Goal: Information Seeking & Learning: Find specific fact

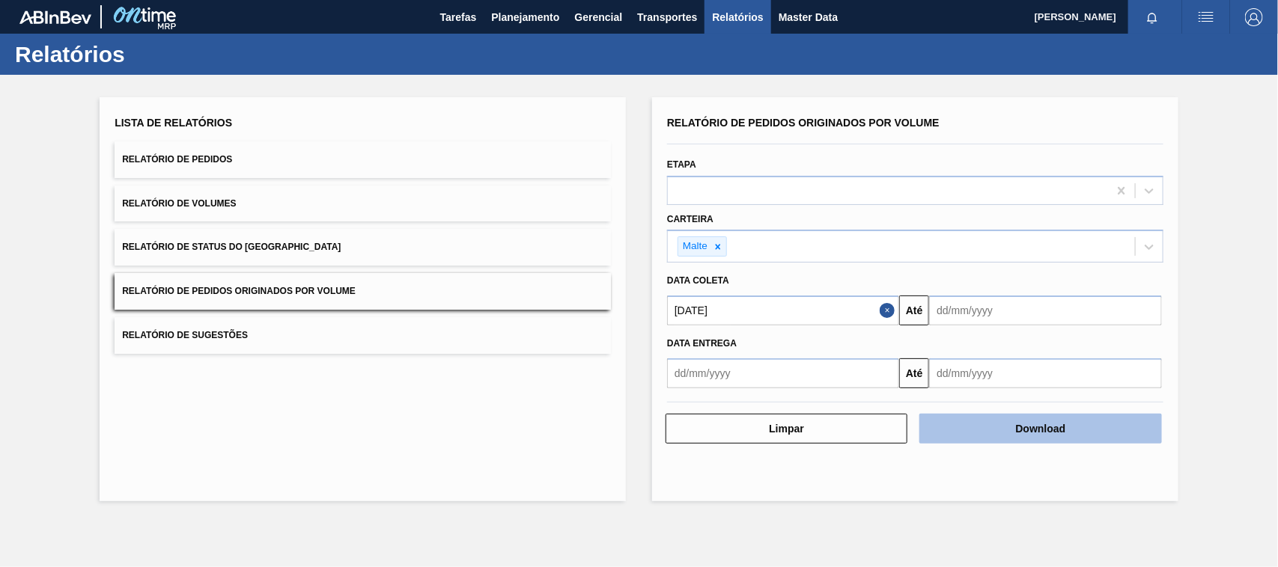
click at [993, 434] on button "Download" at bounding box center [1040, 429] width 242 height 30
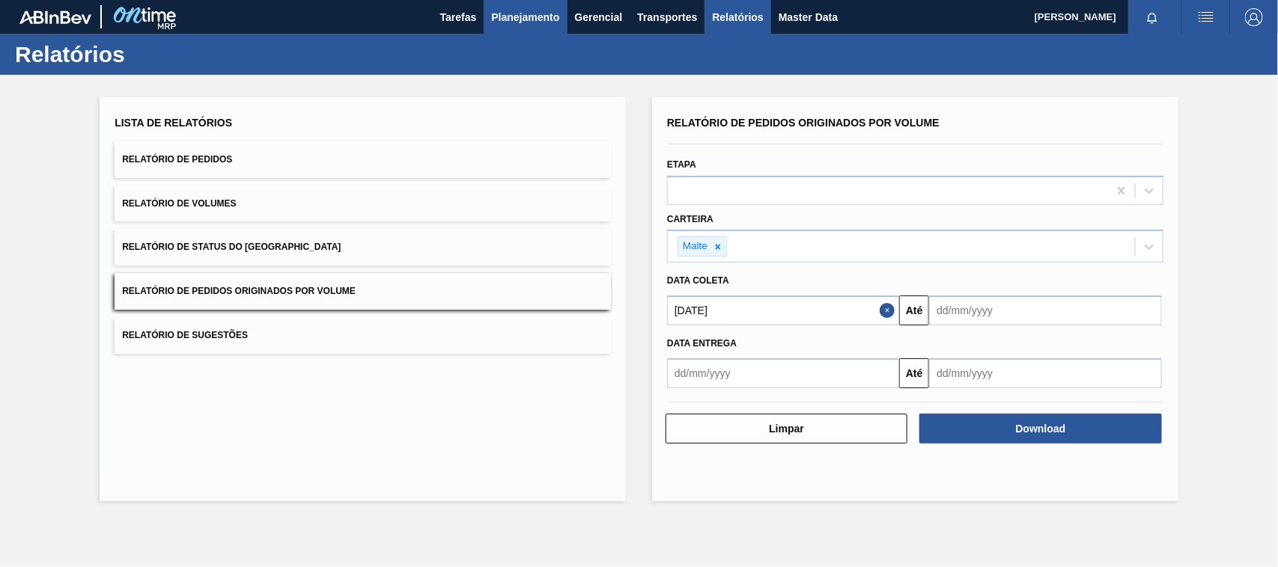
click at [517, 15] on span "Planejamento" at bounding box center [525, 17] width 68 height 18
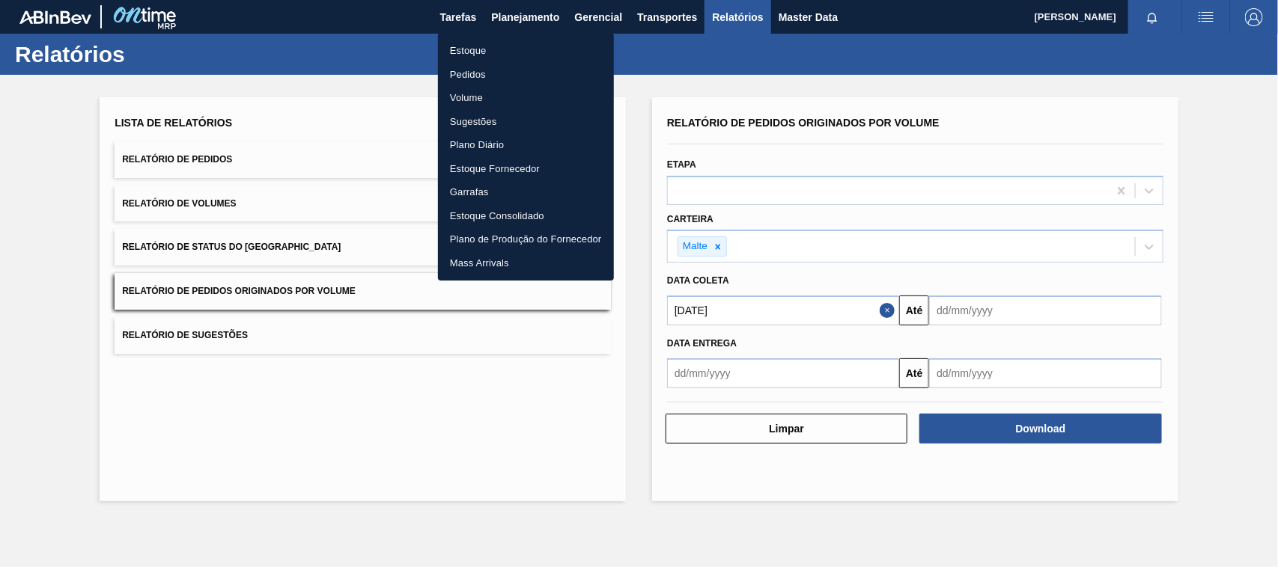
click at [455, 45] on li "Estoque" at bounding box center [526, 51] width 176 height 24
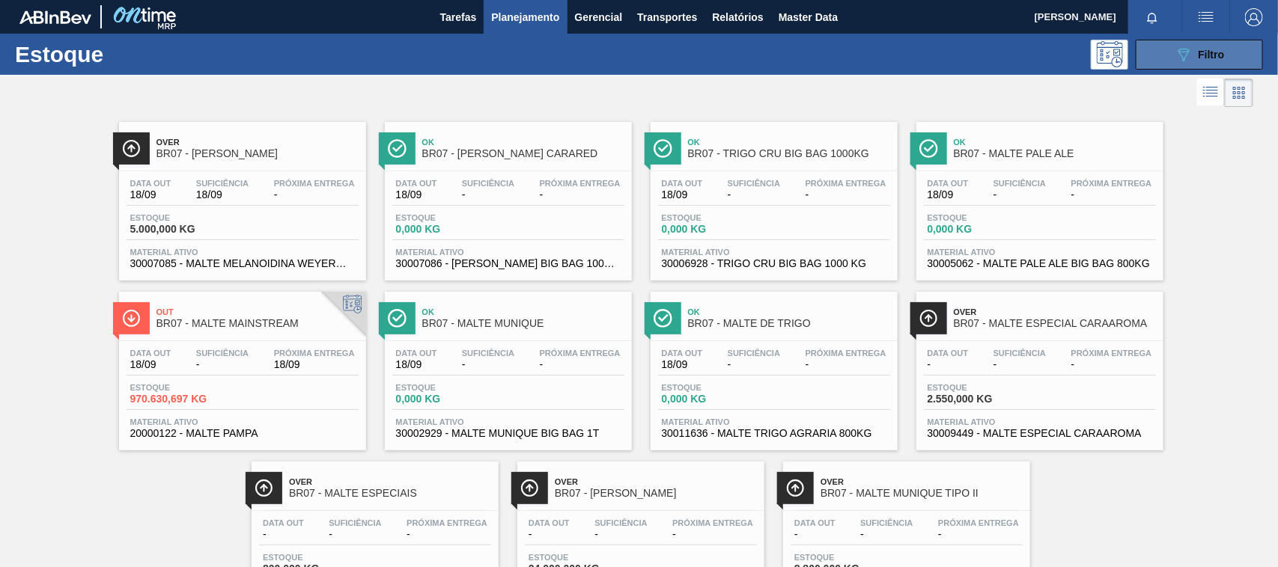
click at [1230, 50] on button "089F7B8B-B2A5-4AFE-B5C0-19BA573D28AC Filtro" at bounding box center [1199, 55] width 127 height 30
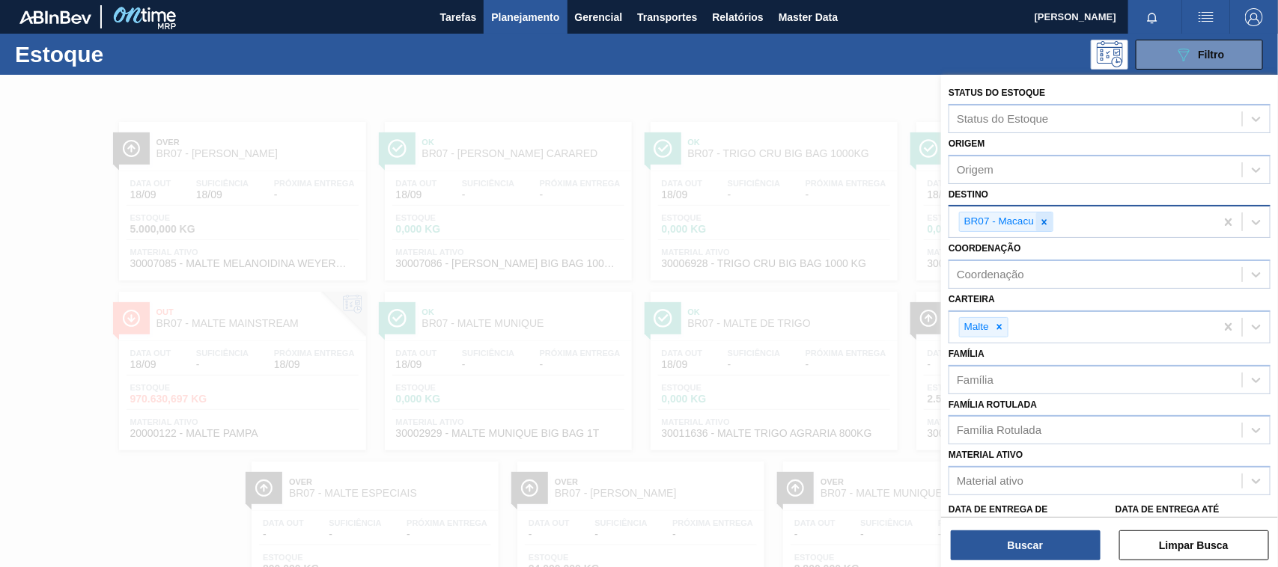
click at [1048, 219] on icon at bounding box center [1044, 222] width 10 height 10
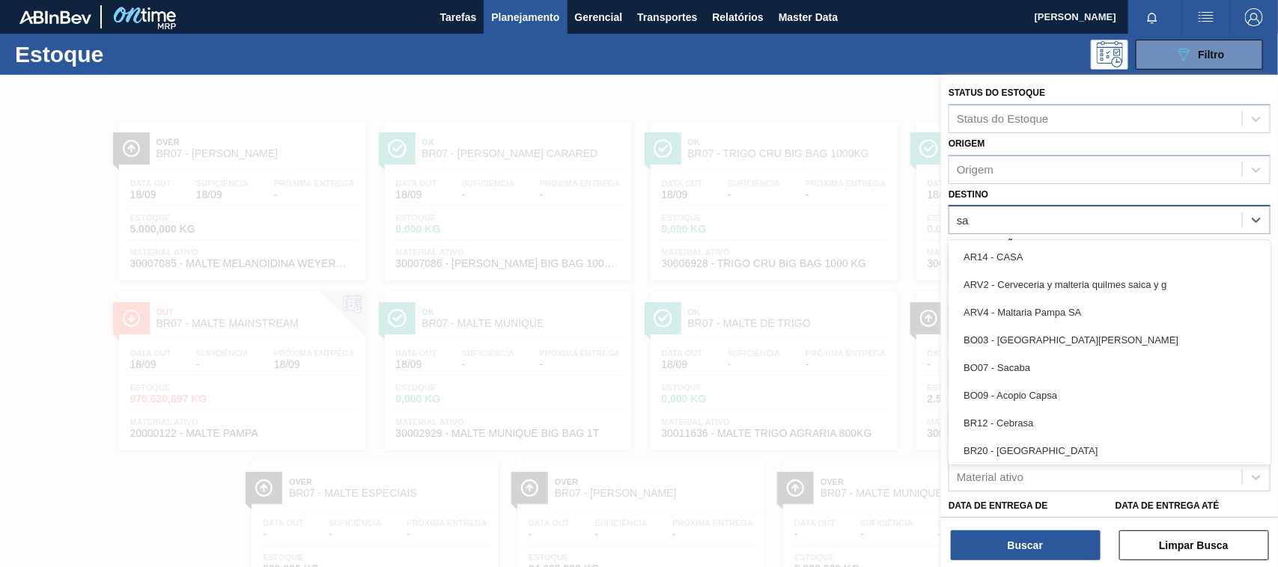
type input "s"
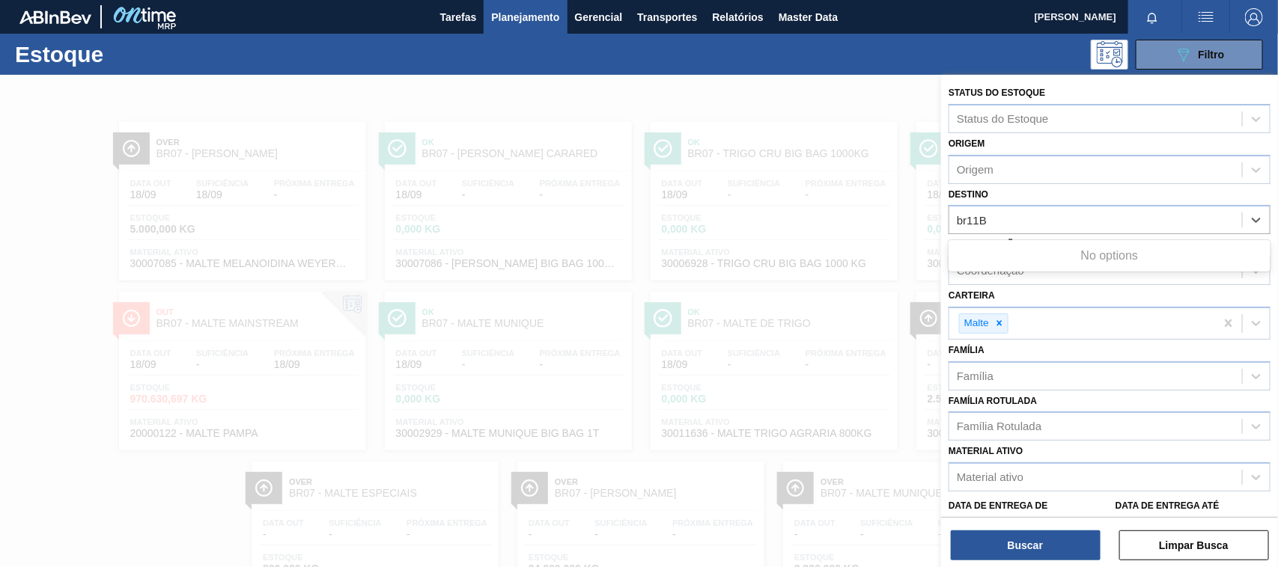
type input "br11"
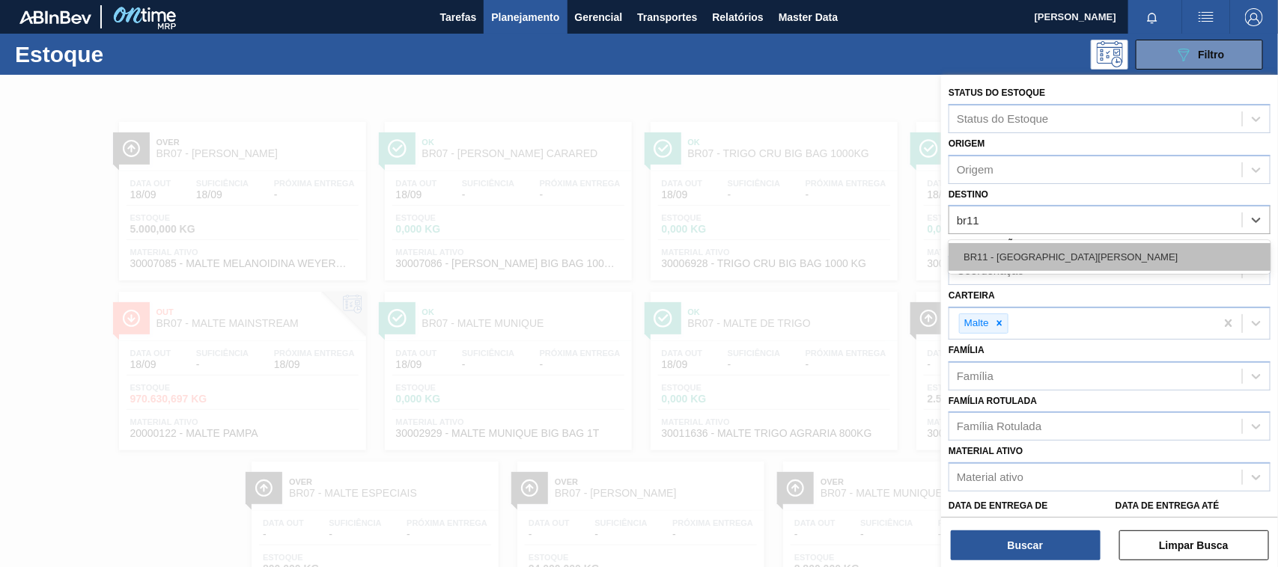
click at [1023, 255] on div "BR11 - [GEOGRAPHIC_DATA][PERSON_NAME]" at bounding box center [1110, 257] width 322 height 28
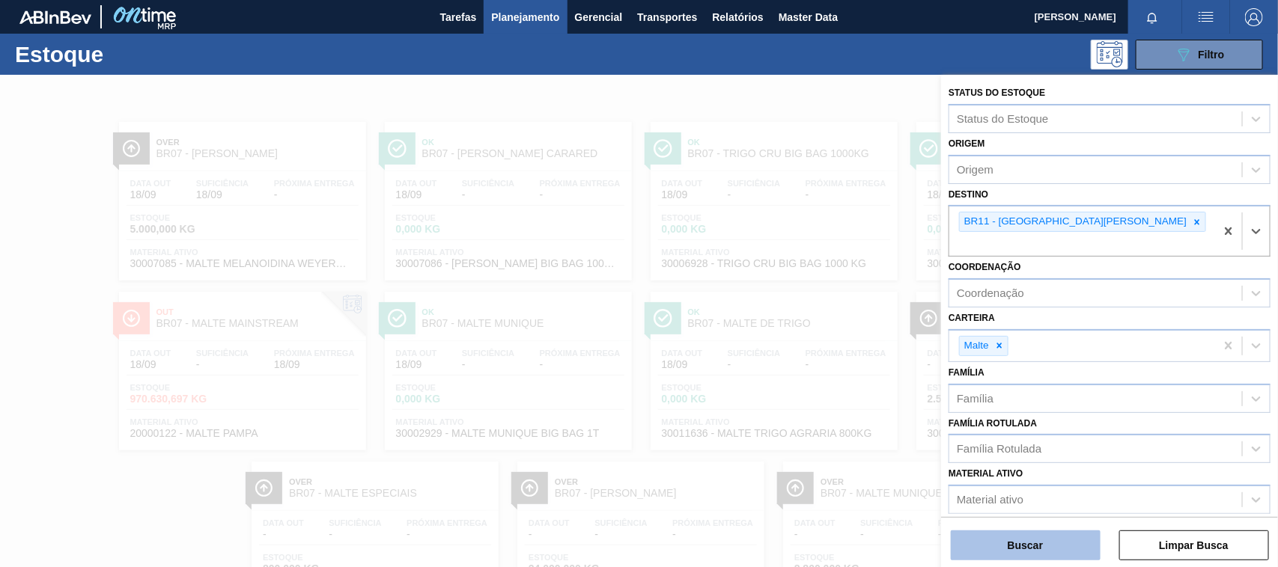
click at [1039, 548] on button "Buscar" at bounding box center [1026, 546] width 150 height 30
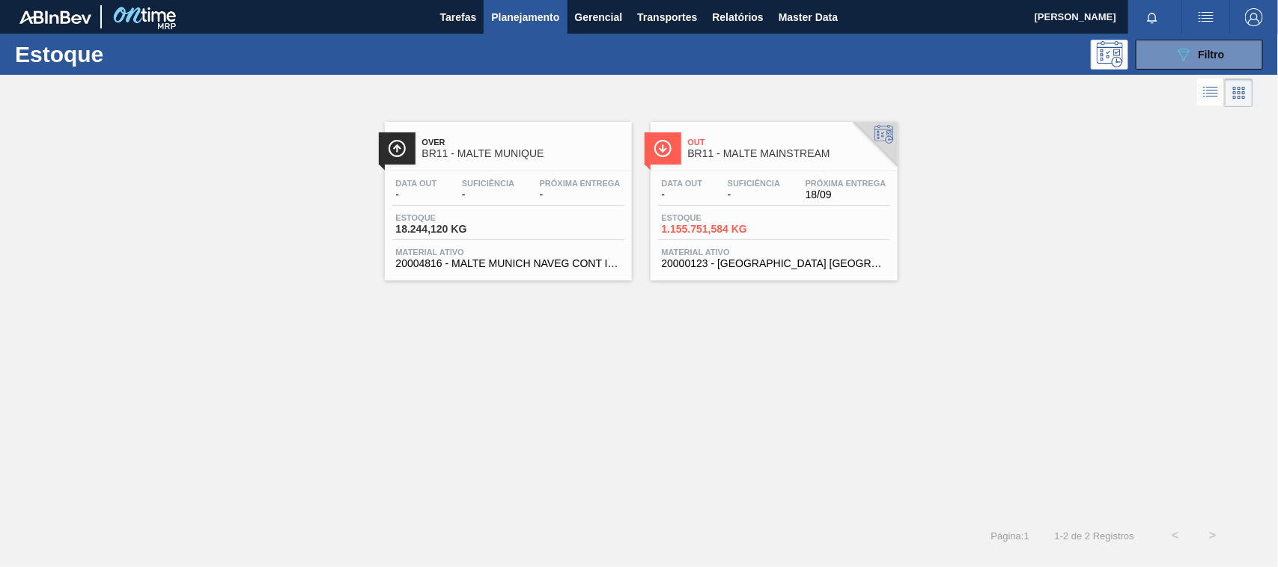
click at [746, 130] on div "Out BR11 - MALTE MAINSTREAM" at bounding box center [774, 147] width 247 height 34
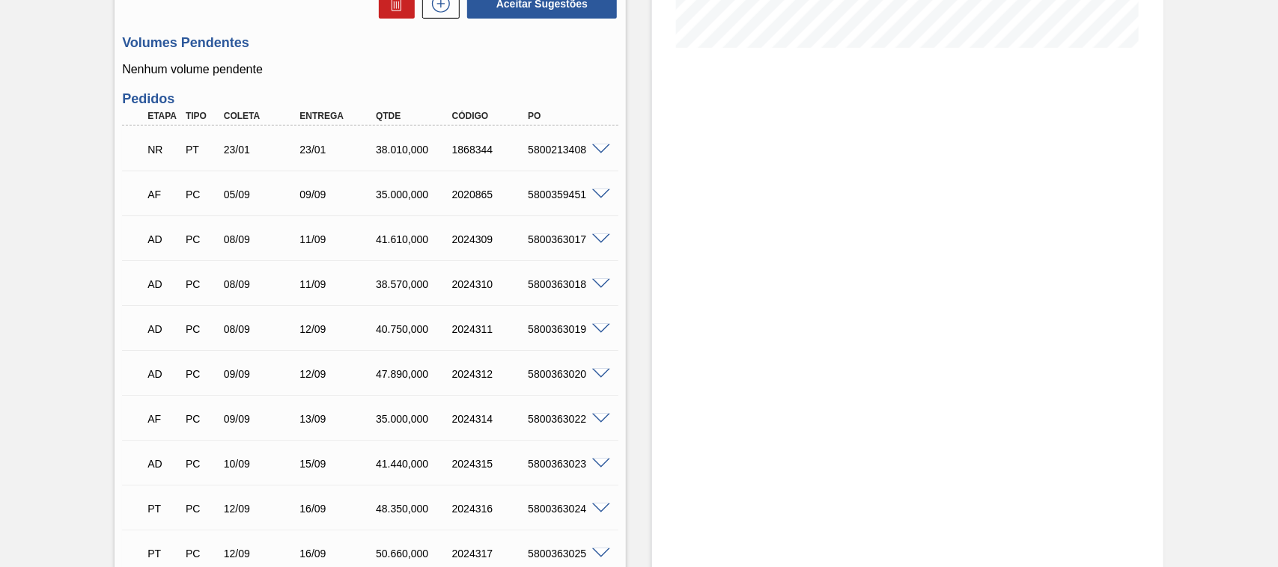
scroll to position [468, 0]
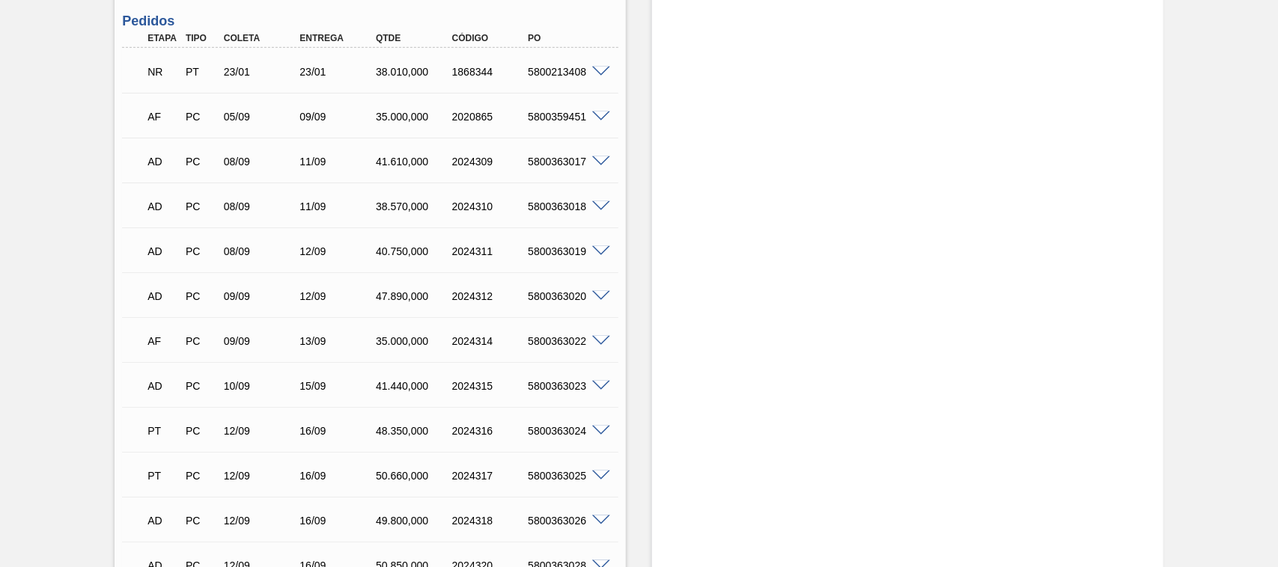
click at [548, 156] on div "5800363017" at bounding box center [566, 162] width 85 height 12
copy div "5800363017"
click at [547, 111] on div "5800359451" at bounding box center [566, 117] width 85 height 12
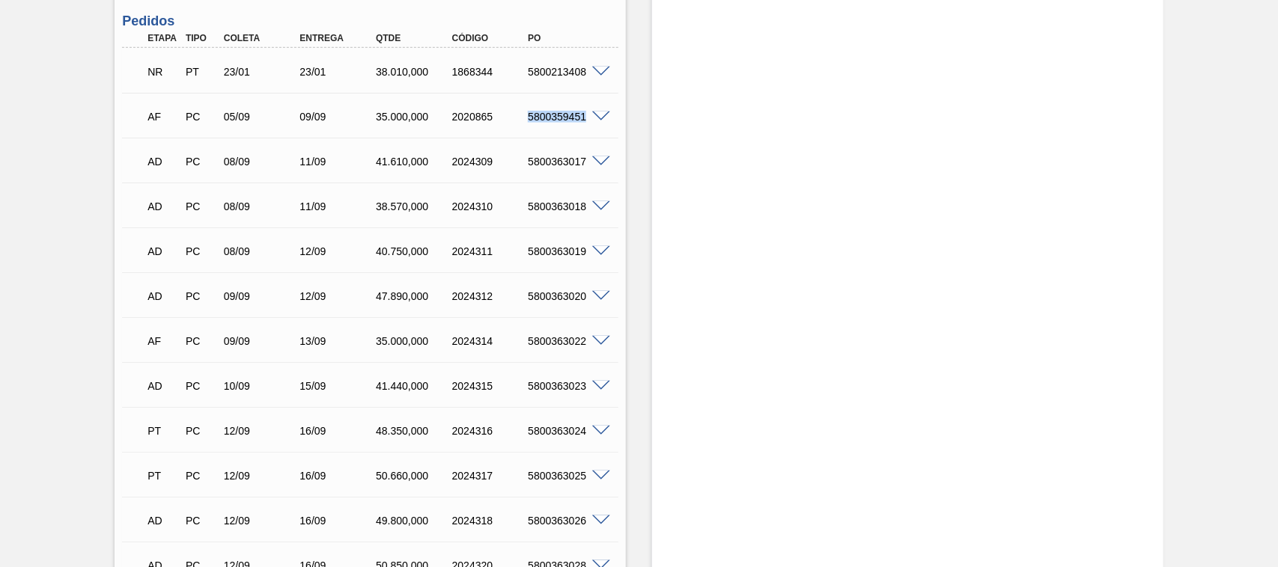
copy div "5800359451"
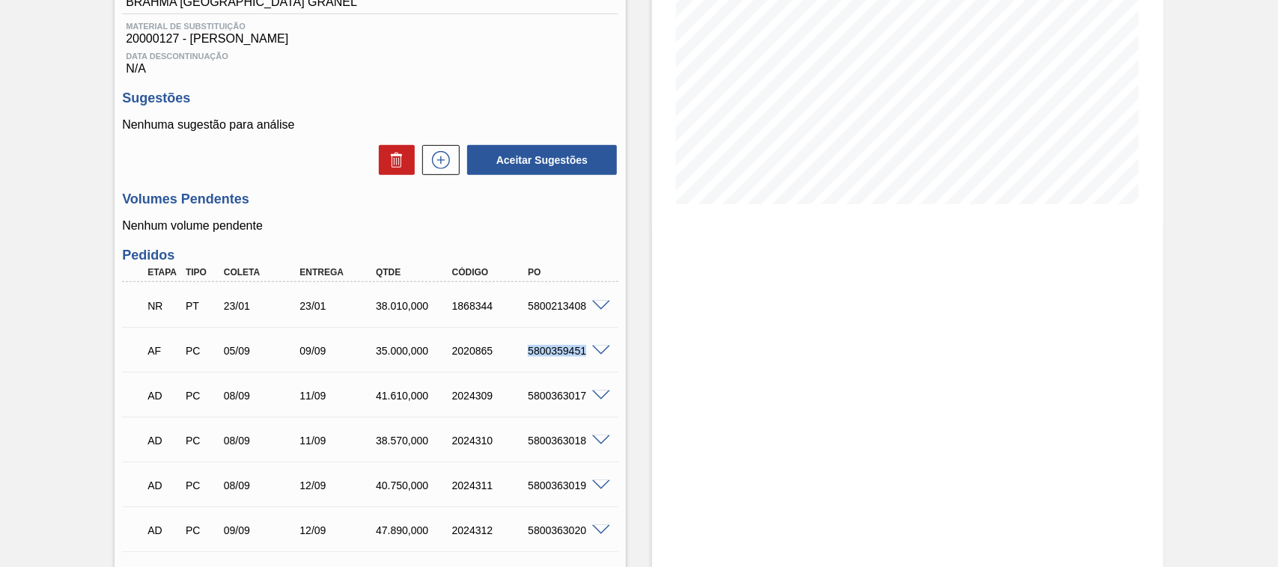
scroll to position [0, 0]
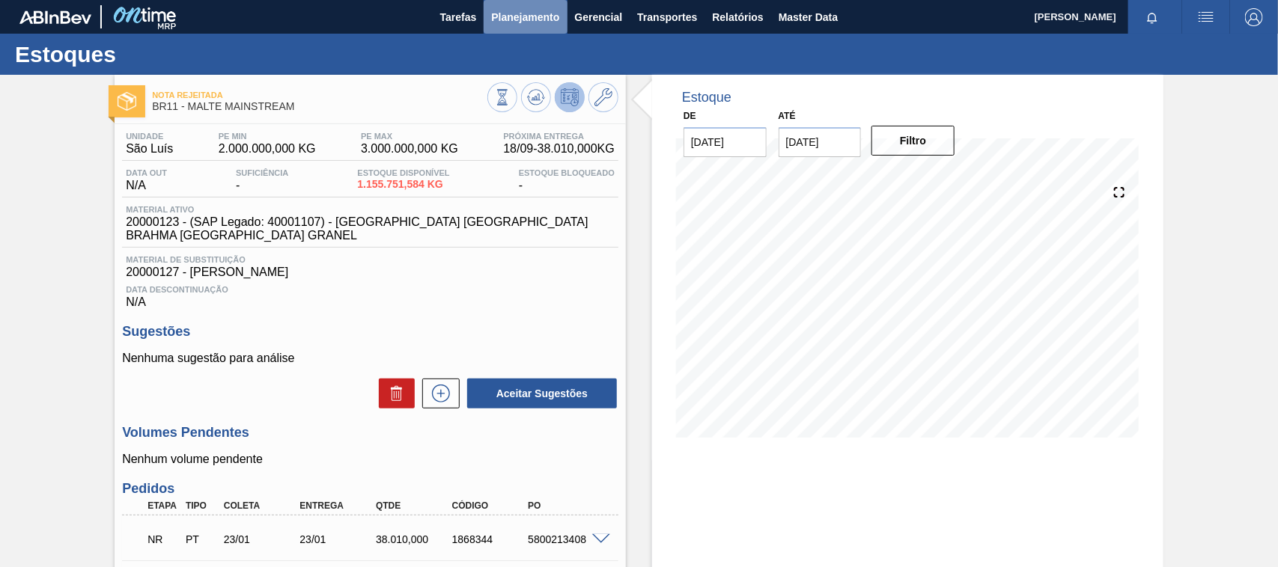
click at [517, 16] on span "Planejamento" at bounding box center [525, 17] width 68 height 18
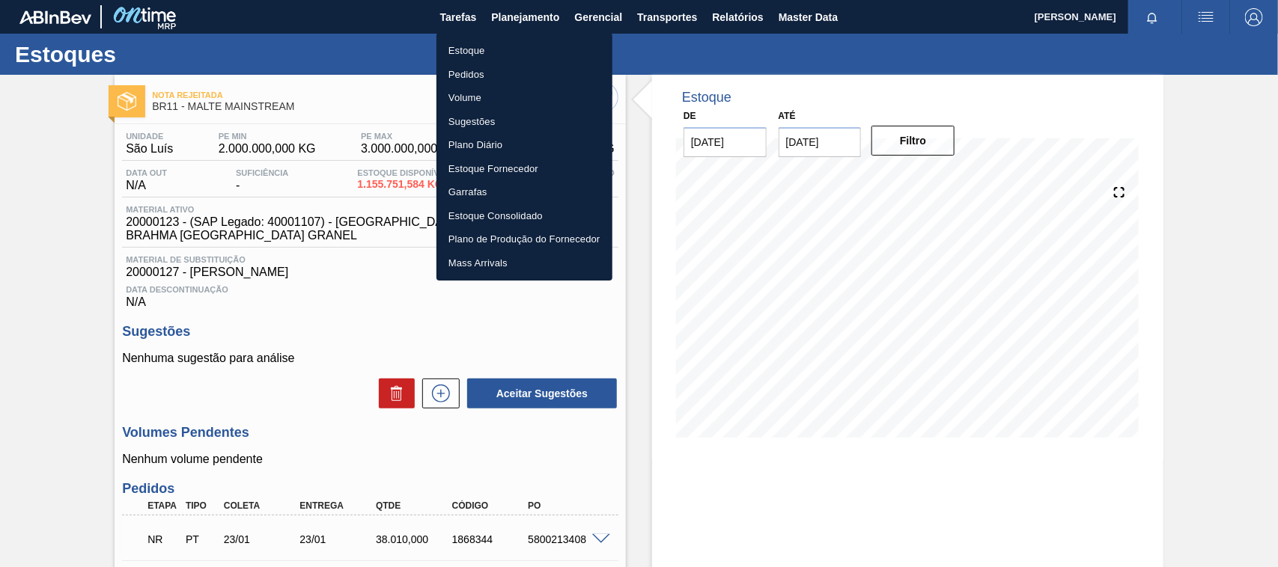
click at [478, 46] on li "Estoque" at bounding box center [524, 51] width 176 height 24
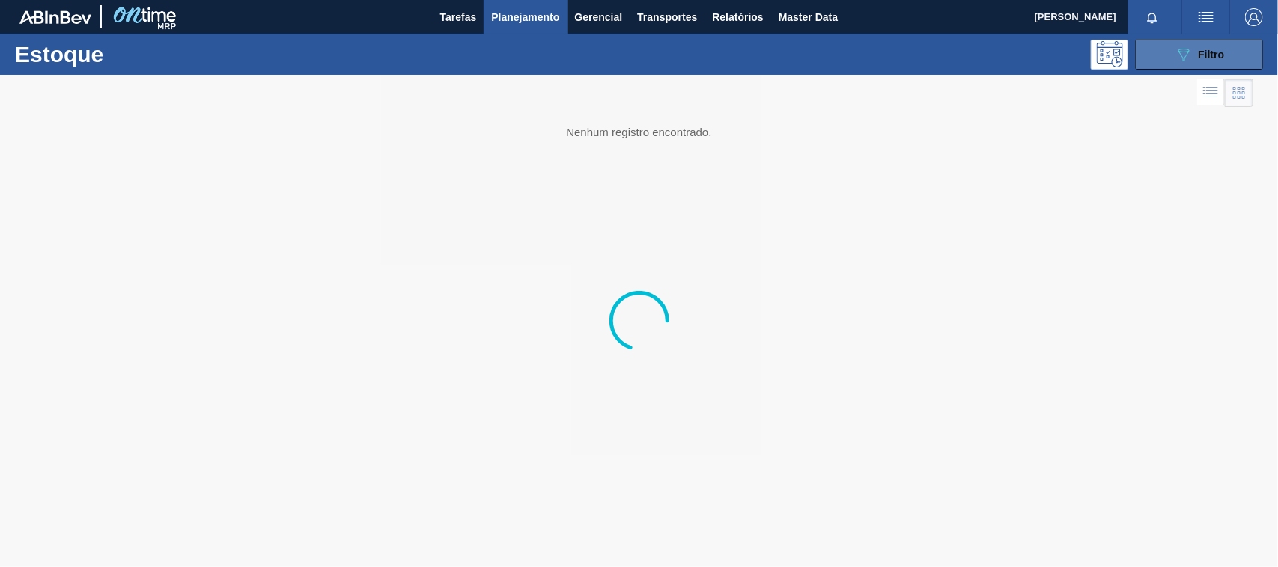
click at [1229, 57] on button "089F7B8B-B2A5-4AFE-B5C0-19BA573D28AC Filtro" at bounding box center [1199, 55] width 127 height 30
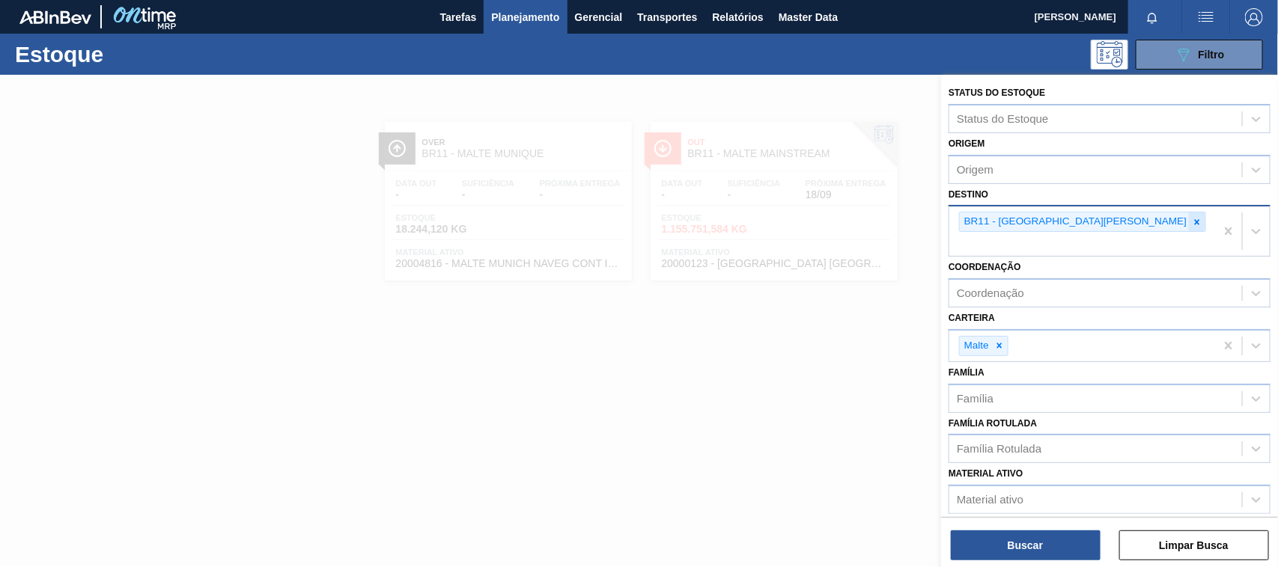
click at [1192, 222] on icon at bounding box center [1197, 222] width 10 height 10
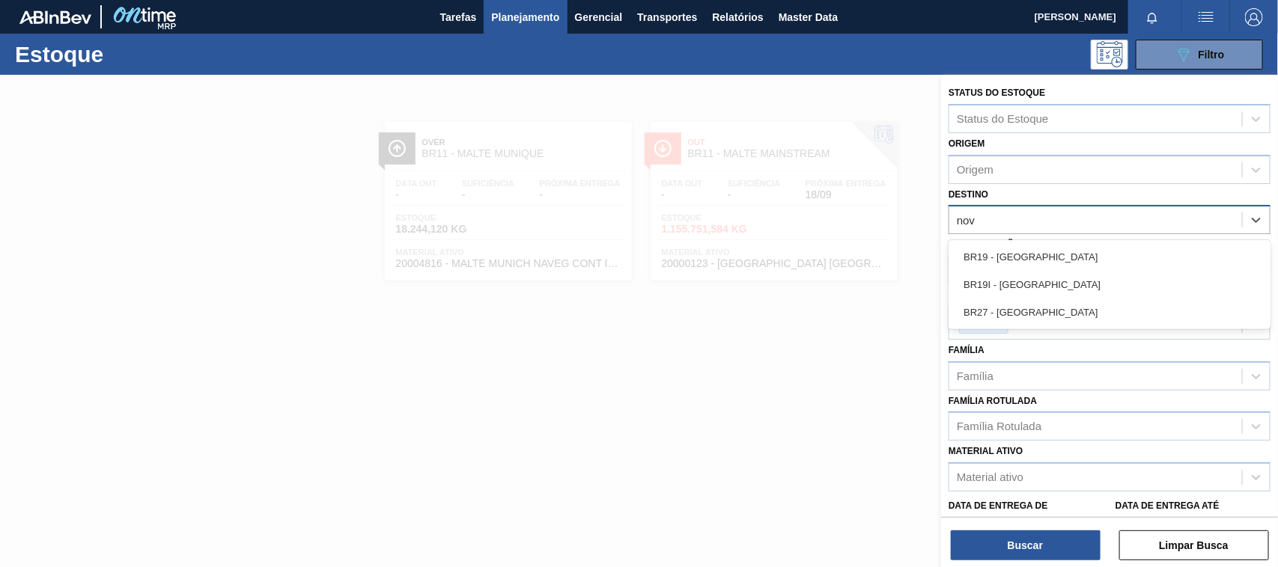
type input "nova"
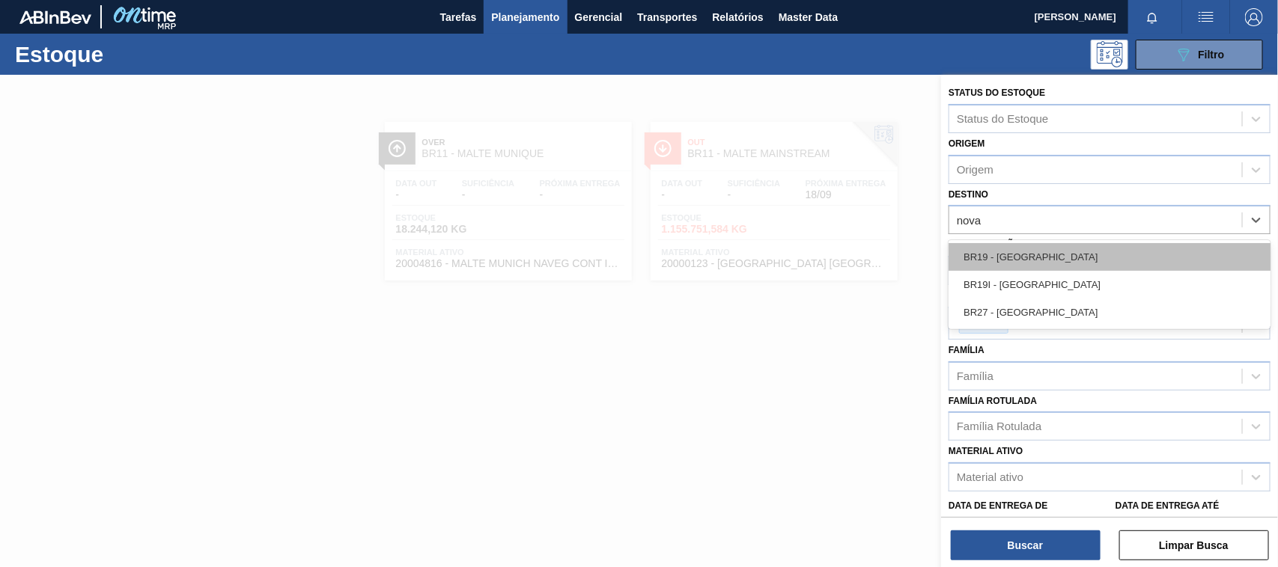
click at [1034, 255] on div "BR19 - [GEOGRAPHIC_DATA]" at bounding box center [1110, 257] width 322 height 28
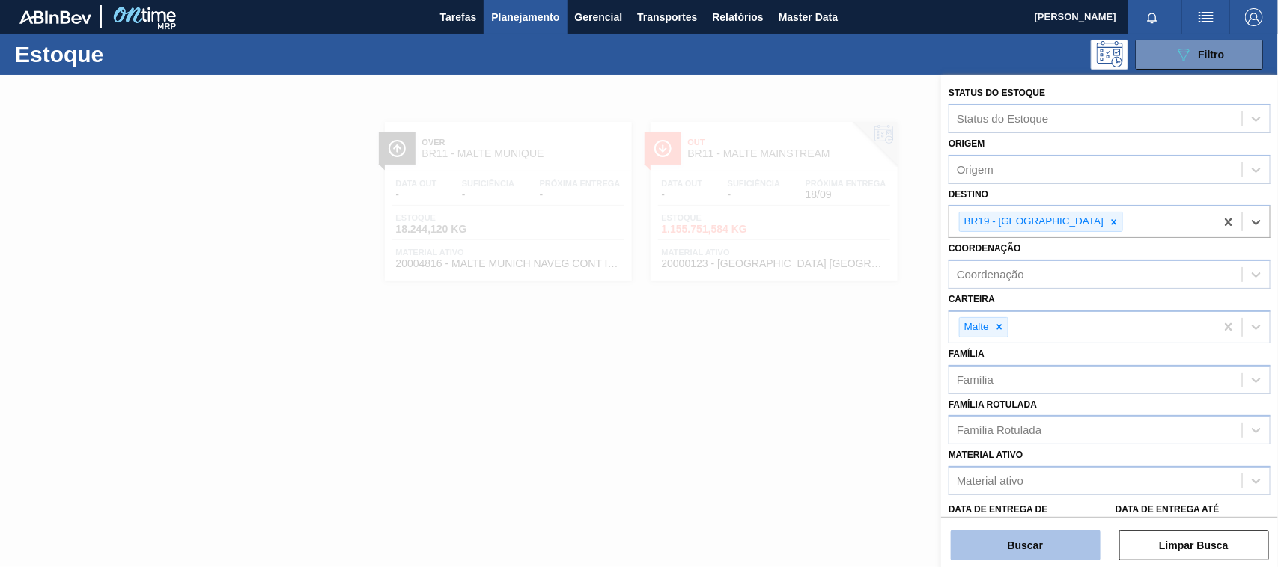
click at [1034, 540] on button "Buscar" at bounding box center [1026, 546] width 150 height 30
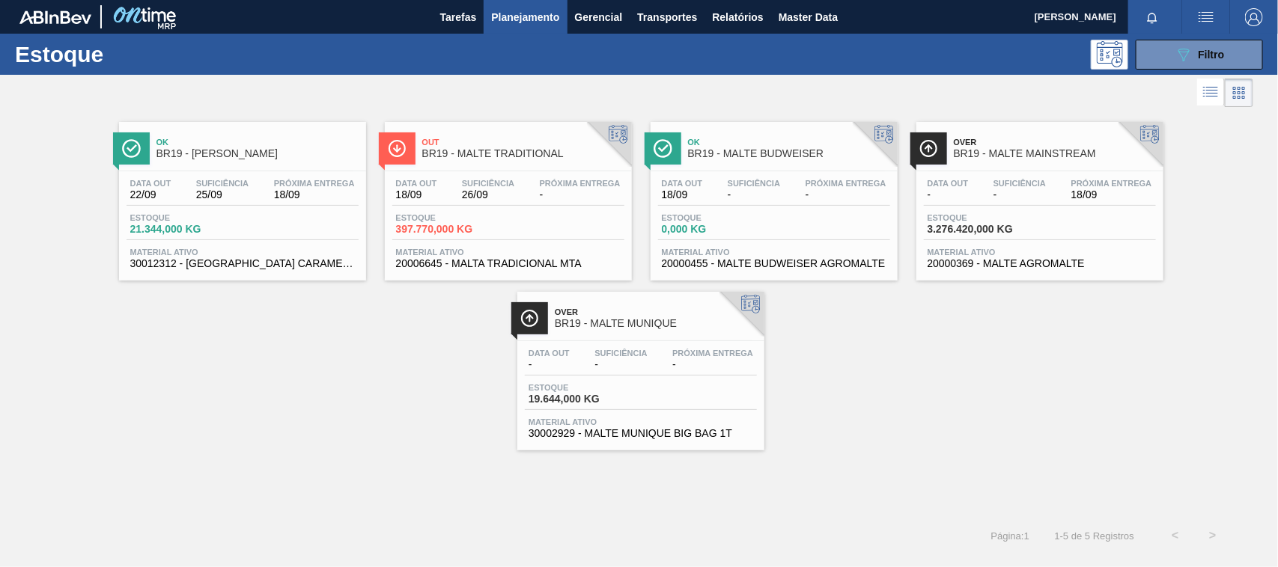
click at [998, 148] on span "BR19 - MALTE MAINSTREAM" at bounding box center [1055, 153] width 202 height 11
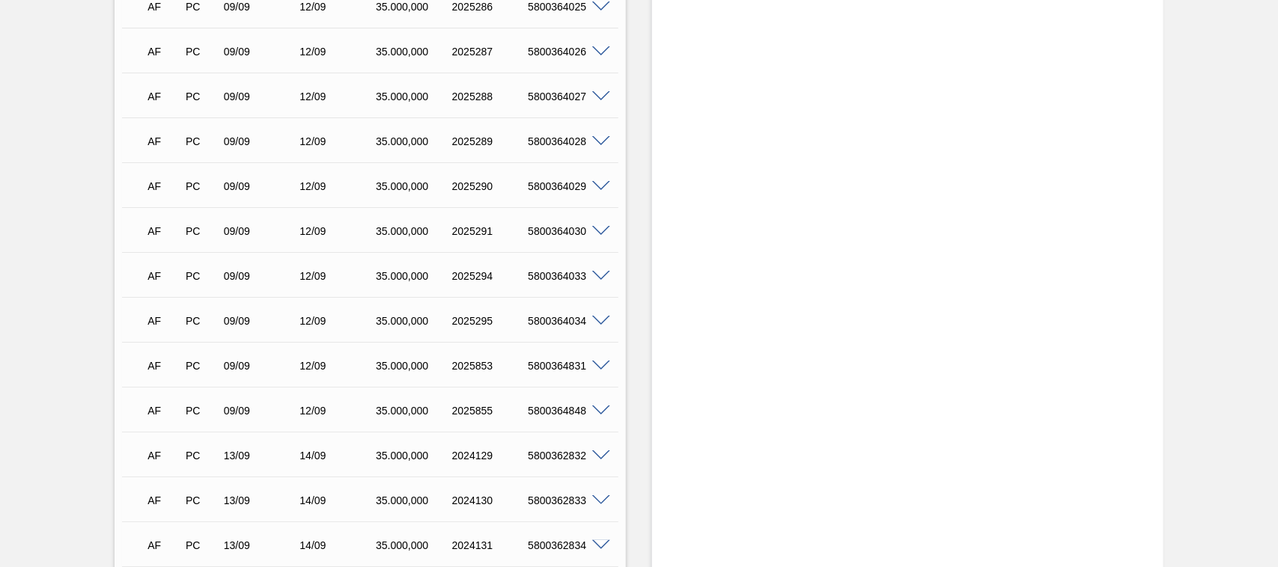
scroll to position [7409, 0]
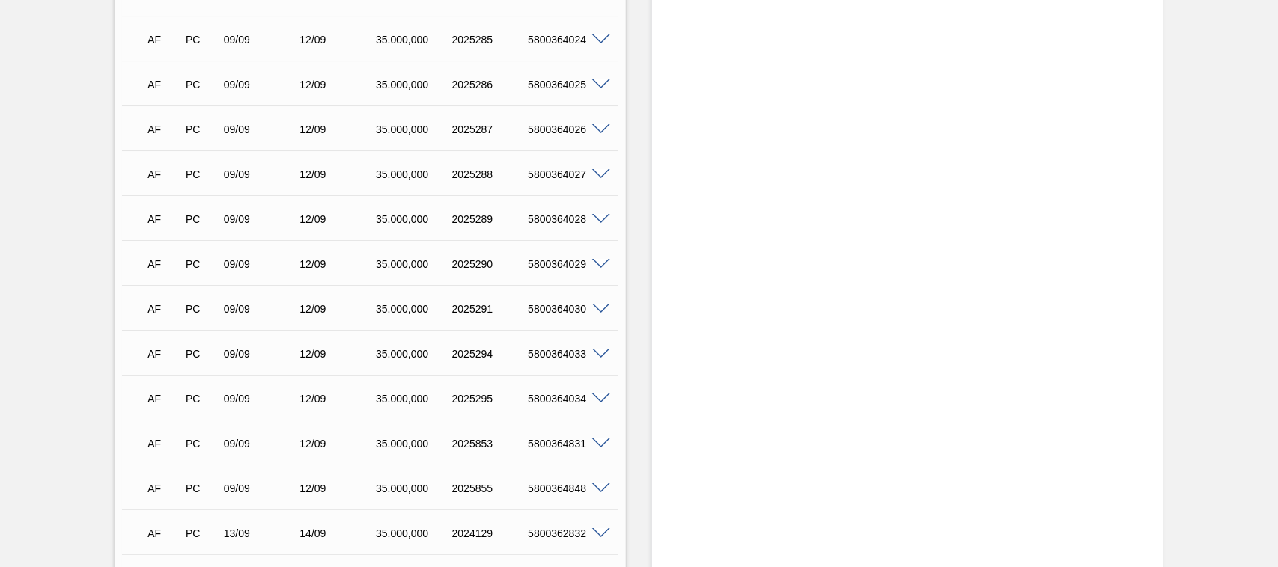
click at [555, 130] on div "5800364026" at bounding box center [566, 130] width 85 height 12
copy div "5800364026"
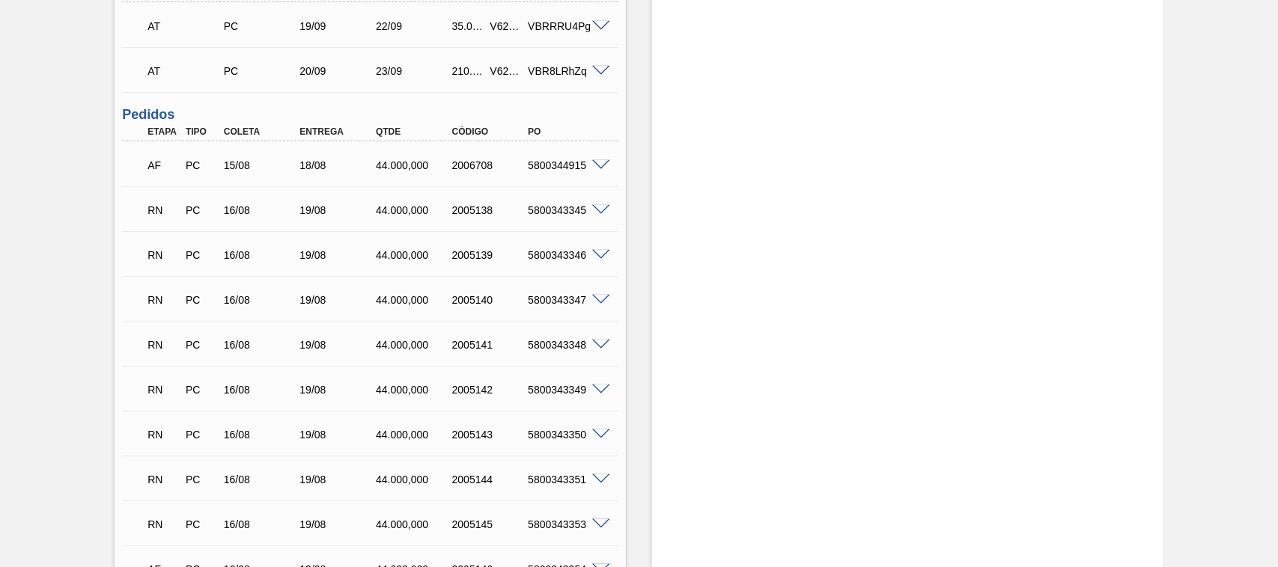
scroll to position [0, 0]
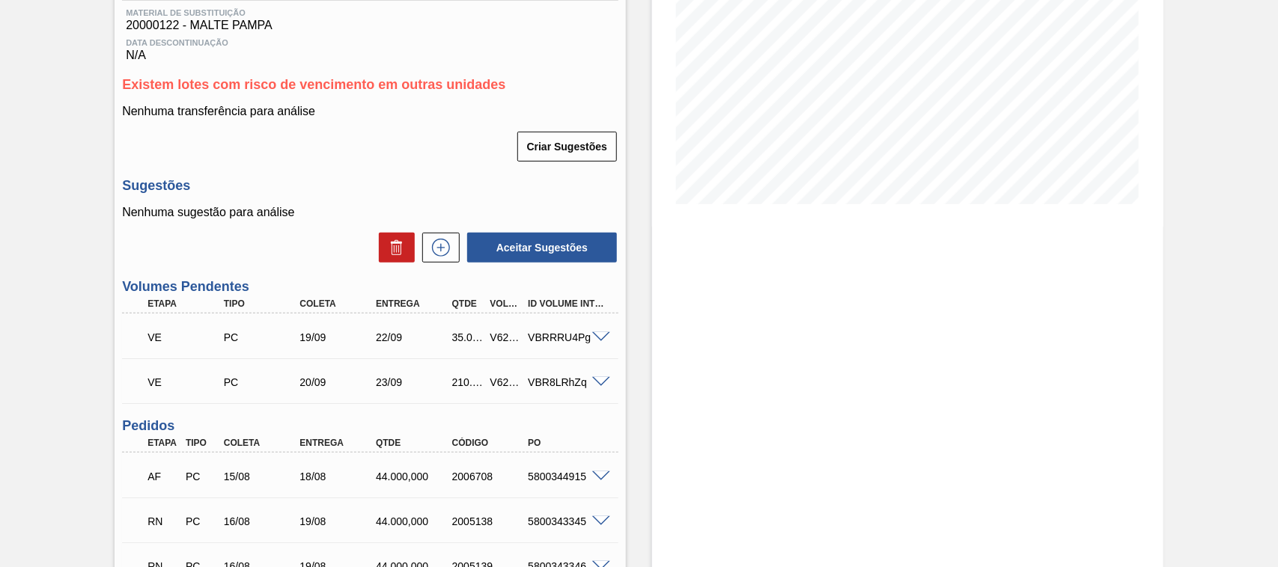
scroll to position [311, 0]
